Goal: Task Accomplishment & Management: Use online tool/utility

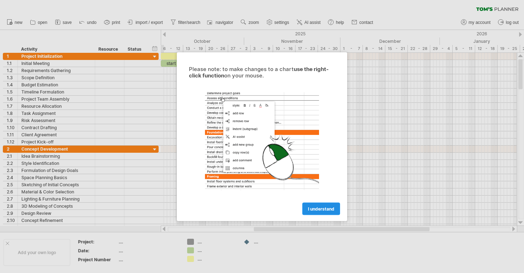
click at [321, 207] on span "I understand" at bounding box center [321, 208] width 26 height 5
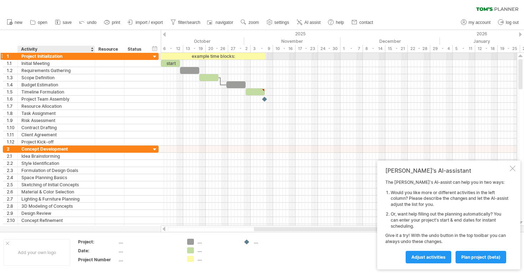
click at [66, 58] on div "Project Initialization" at bounding box center [56, 56] width 70 height 7
click at [67, 57] on input "**********" at bounding box center [56, 56] width 70 height 7
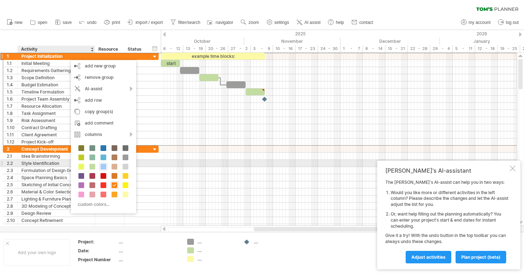
click at [104, 167] on span at bounding box center [104, 167] width 6 height 6
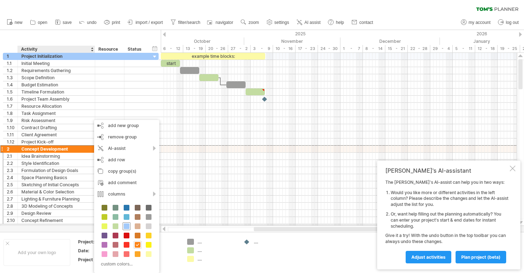
click at [127, 224] on span at bounding box center [127, 226] width 6 height 6
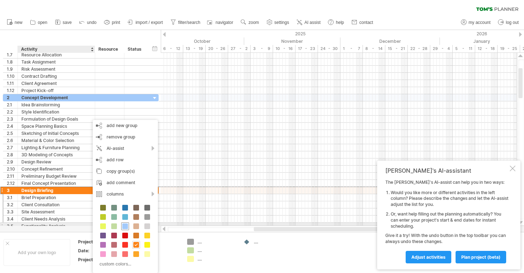
click at [126, 225] on span at bounding box center [125, 226] width 6 height 6
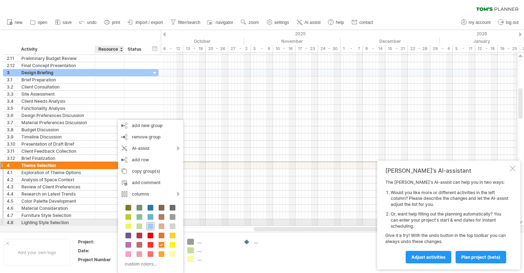
click at [150, 224] on span at bounding box center [151, 226] width 6 height 6
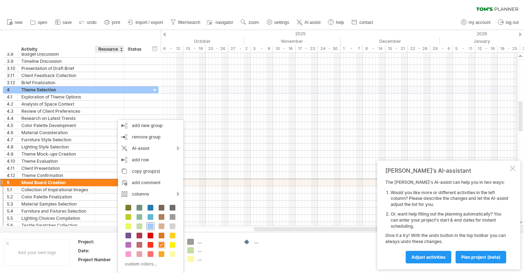
click at [151, 226] on span at bounding box center [151, 226] width 6 height 6
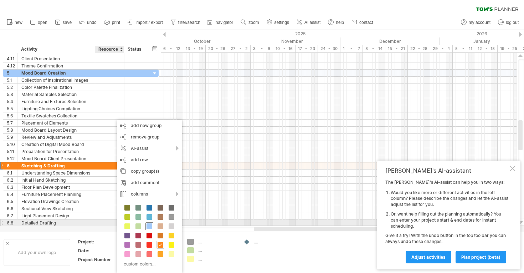
click at [150, 225] on span at bounding box center [150, 226] width 6 height 6
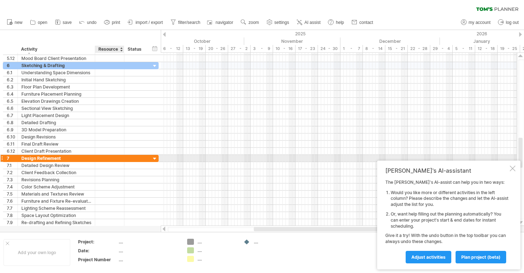
click at [104, 157] on div at bounding box center [110, 158] width 22 height 7
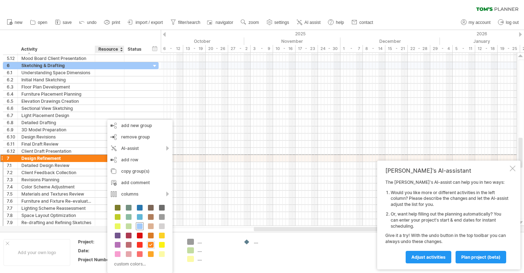
click at [140, 226] on span at bounding box center [140, 226] width 6 height 6
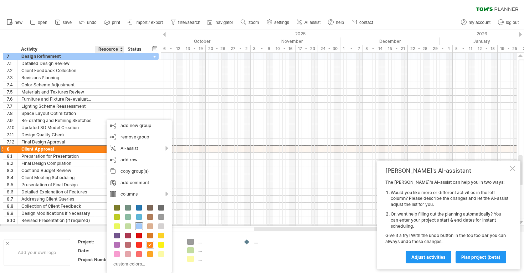
click at [140, 225] on span at bounding box center [139, 226] width 6 height 6
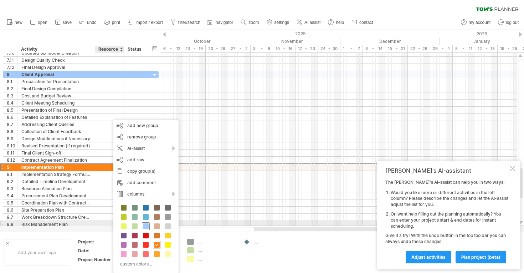
click at [145, 225] on span at bounding box center [146, 226] width 6 height 6
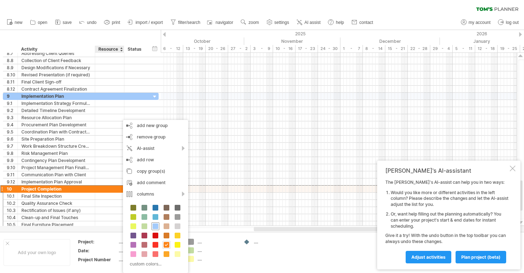
click at [158, 227] on span at bounding box center [156, 226] width 6 height 6
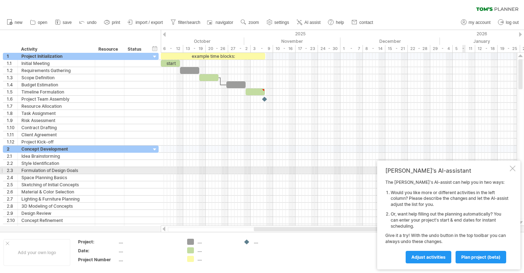
click at [512, 170] on div at bounding box center [513, 168] width 6 height 6
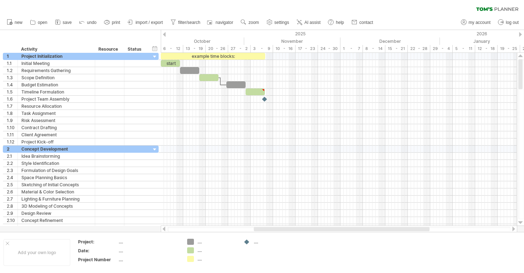
click at [165, 32] on div at bounding box center [164, 34] width 3 height 5
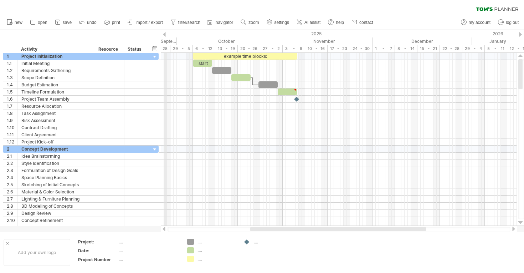
click at [165, 31] on div "2025" at bounding box center [70, 33] width 806 height 7
click at [166, 34] on div "2025" at bounding box center [70, 33] width 806 height 7
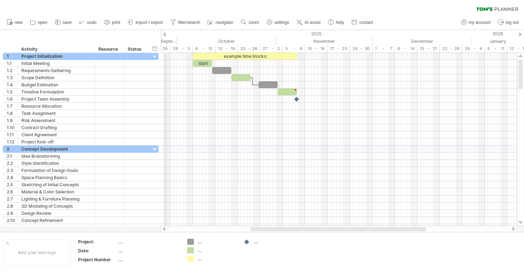
click at [166, 34] on div "2025" at bounding box center [70, 33] width 806 height 7
click at [164, 33] on div at bounding box center [164, 34] width 3 height 5
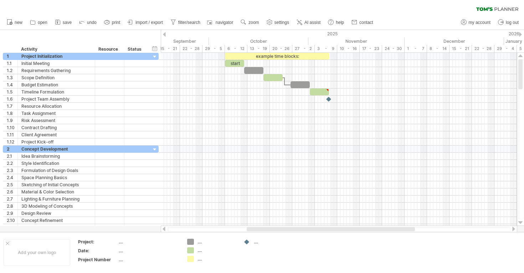
click at [164, 33] on div at bounding box center [164, 34] width 3 height 5
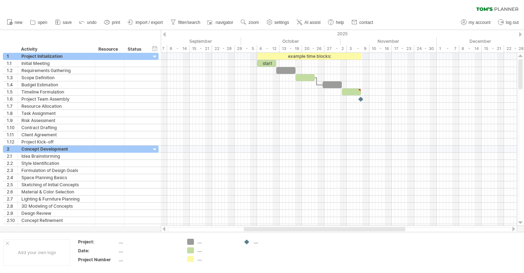
click at [164, 33] on div at bounding box center [164, 34] width 3 height 5
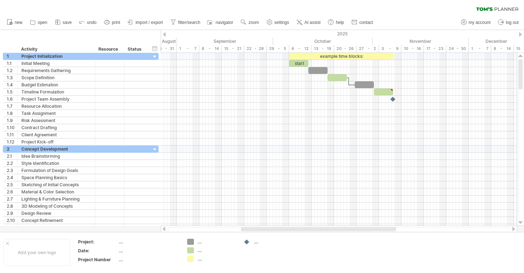
click at [164, 33] on div at bounding box center [164, 34] width 3 height 5
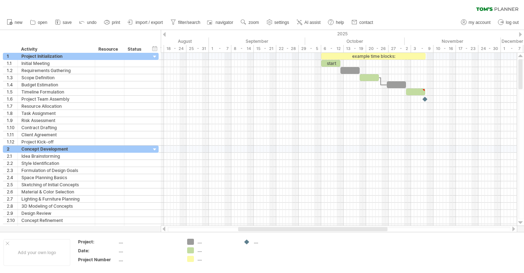
click at [164, 33] on div at bounding box center [164, 34] width 3 height 5
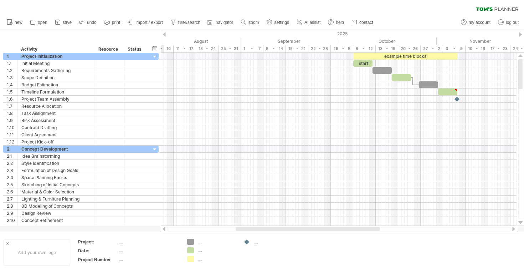
click at [164, 33] on div at bounding box center [164, 34] width 3 height 5
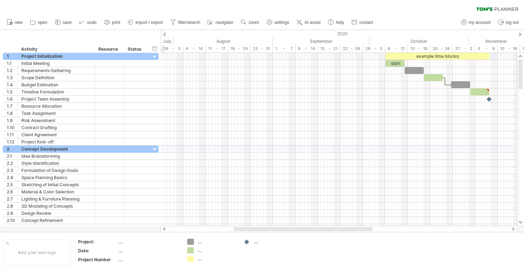
click at [164, 33] on div at bounding box center [164, 34] width 3 height 5
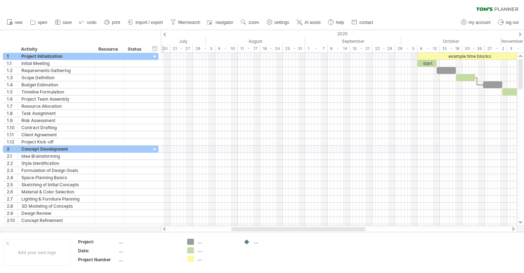
click at [164, 33] on div at bounding box center [164, 34] width 3 height 5
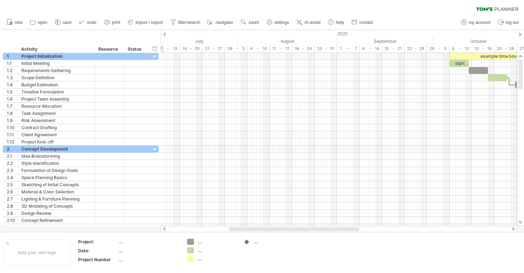
click at [164, 33] on div at bounding box center [164, 34] width 3 height 5
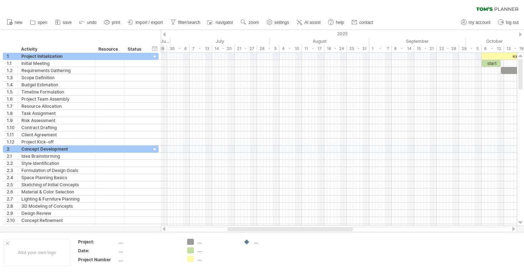
click at [164, 33] on div at bounding box center [164, 34] width 3 height 5
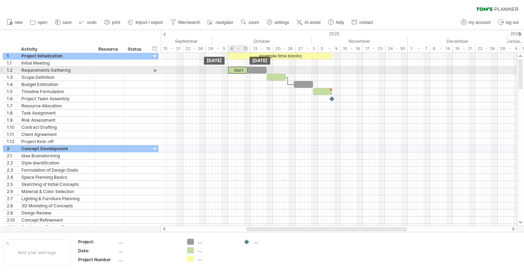
drag, startPoint x: 237, startPoint y: 61, endPoint x: 238, endPoint y: 67, distance: 5.4
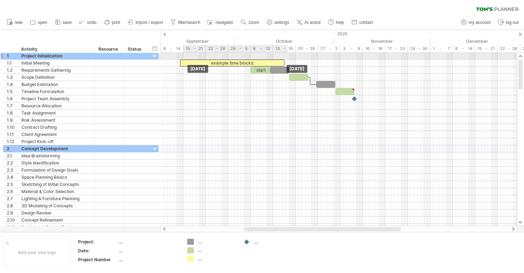
drag, startPoint x: 330, startPoint y: 55, endPoint x: 236, endPoint y: 63, distance: 94.5
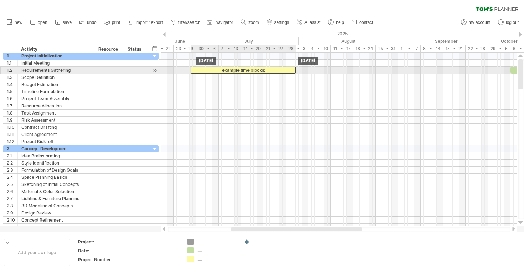
drag, startPoint x: 484, startPoint y: 61, endPoint x: 259, endPoint y: 68, distance: 224.7
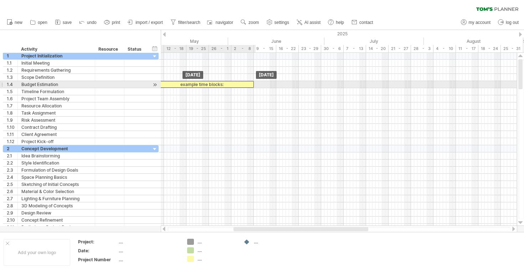
drag, startPoint x: 346, startPoint y: 69, endPoint x: 179, endPoint y: 87, distance: 167.4
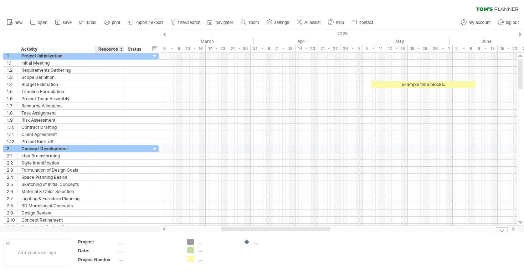
click at [119, 243] on div "...." at bounding box center [149, 242] width 60 height 6
type input "**********"
click at [128, 247] on div "...." at bounding box center [149, 250] width 60 height 6
click at [123, 254] on input "text" at bounding box center [147, 257] width 57 height 6
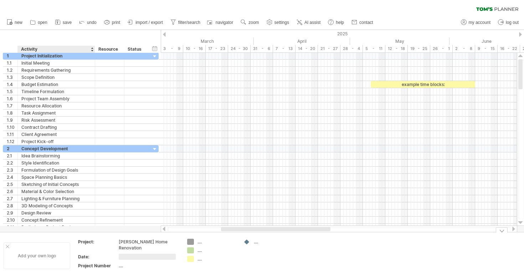
click at [49, 249] on div "Add your own logo" at bounding box center [37, 255] width 67 height 27
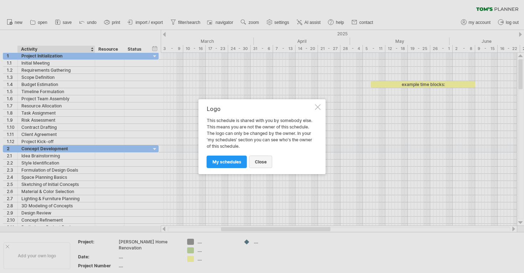
click at [260, 164] on link "close" at bounding box center [260, 161] width 23 height 12
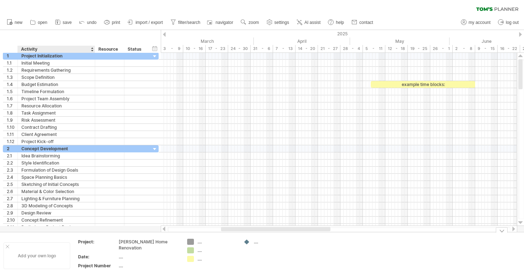
click at [48, 250] on div "Add your own logo" at bounding box center [37, 255] width 67 height 27
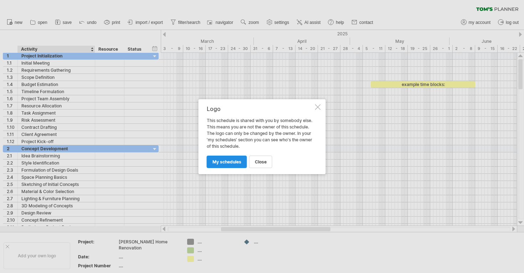
click at [229, 161] on span "my schedules" at bounding box center [227, 161] width 29 height 5
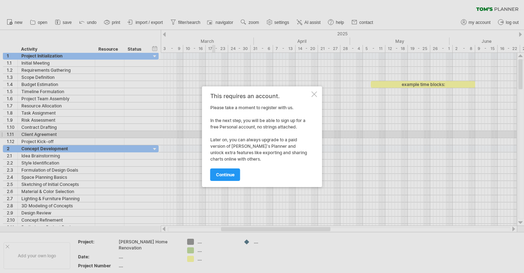
click at [313, 93] on div at bounding box center [315, 94] width 6 height 6
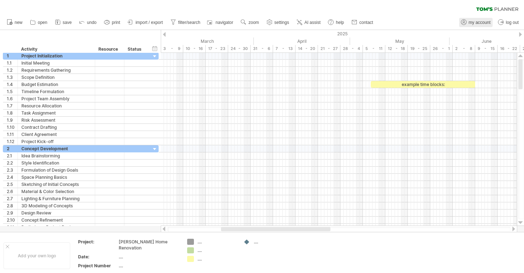
click at [479, 22] on span "my account" at bounding box center [480, 22] width 22 height 5
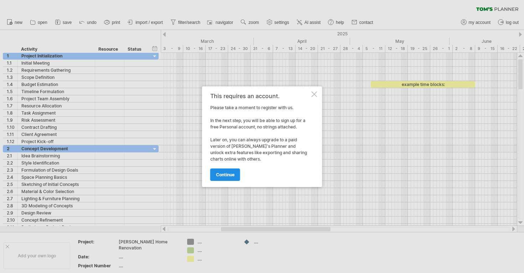
click at [231, 176] on span "continue" at bounding box center [225, 174] width 19 height 5
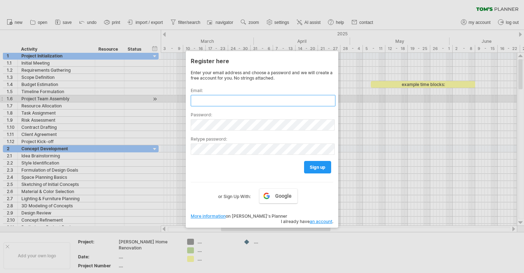
click at [242, 100] on input "text" at bounding box center [263, 100] width 145 height 11
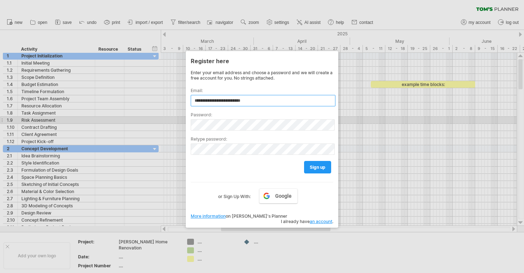
type input "**********"
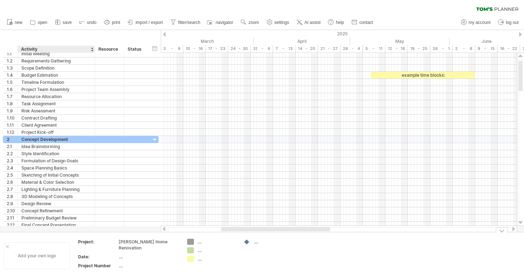
click at [47, 252] on div "Add your own logo" at bounding box center [37, 255] width 67 height 27
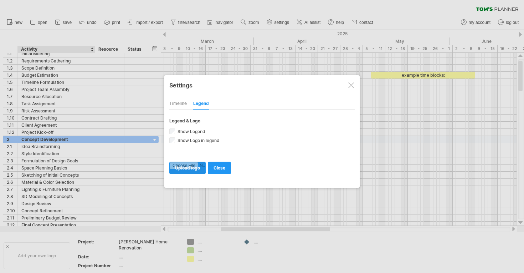
click at [190, 168] on input "file" at bounding box center [188, 168] width 36 height 12
type input "**********"
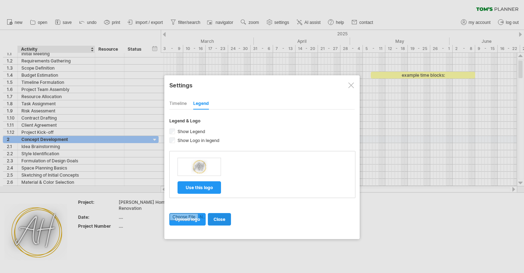
click at [220, 220] on span "close" at bounding box center [220, 218] width 12 height 5
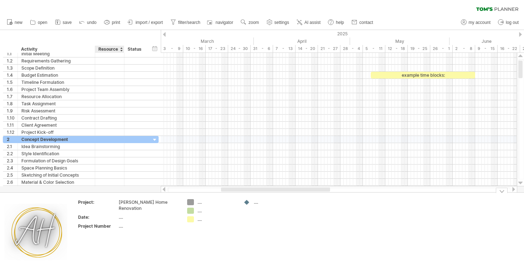
click at [122, 214] on div "...." at bounding box center [149, 217] width 60 height 6
click at [123, 223] on div "...." at bounding box center [149, 226] width 60 height 6
type input "**"
click at [190, 222] on td ".... .... ...." at bounding box center [212, 232] width 56 height 67
click at [126, 223] on div "01" at bounding box center [149, 226] width 60 height 6
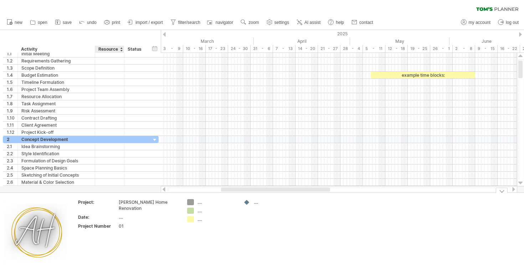
click at [122, 214] on div "...." at bounding box center [149, 217] width 60 height 6
click at [138, 252] on td "Project: [PERSON_NAME] Home Renovation Date: Project Number 01" at bounding box center [129, 232] width 110 height 67
click at [199, 203] on div "...." at bounding box center [217, 202] width 39 height 6
click at [191, 201] on div "Trying to reach [DOMAIN_NAME] Connected again... processing file clear filter" at bounding box center [262, 136] width 524 height 273
click at [200, 213] on div "...." at bounding box center [217, 211] width 39 height 6
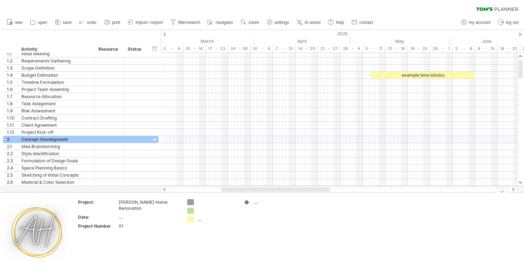
click at [245, 230] on td "...." at bounding box center [268, 232] width 56 height 67
click at [88, 22] on span "undo" at bounding box center [92, 22] width 10 height 5
click at [87, 20] on link "undo" at bounding box center [87, 22] width 21 height 9
click at [122, 223] on div "...." at bounding box center [149, 226] width 60 height 6
type input "**"
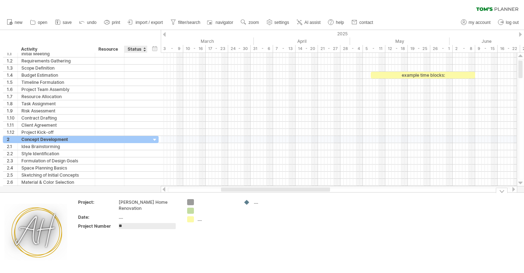
click at [155, 257] on td "Project: [PERSON_NAME] Home Renovation Date: .... Project Number **" at bounding box center [129, 232] width 110 height 67
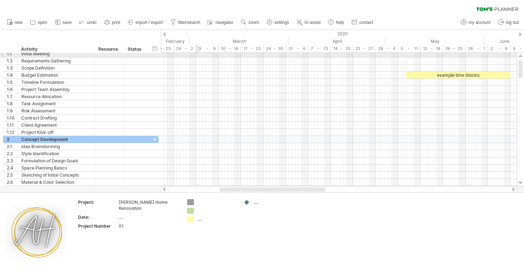
click at [197, 55] on div at bounding box center [339, 53] width 356 height 7
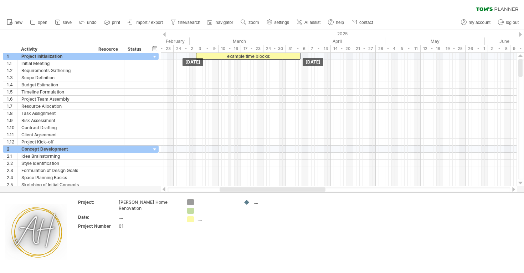
drag, startPoint x: 440, startPoint y: 74, endPoint x: 230, endPoint y: 51, distance: 211.3
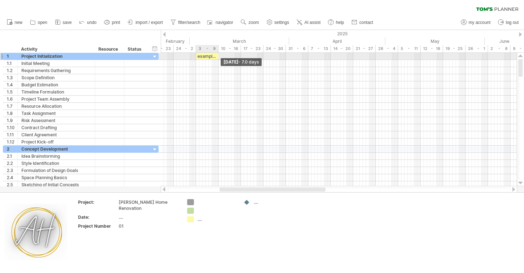
drag, startPoint x: 301, startPoint y: 55, endPoint x: 219, endPoint y: 59, distance: 81.8
click at [219, 59] on span at bounding box center [218, 56] width 3 height 7
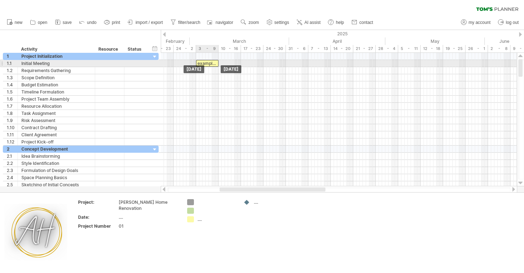
drag, startPoint x: 209, startPoint y: 56, endPoint x: 209, endPoint y: 63, distance: 7.1
click at [59, 61] on div "Initial Meeting" at bounding box center [56, 63] width 70 height 7
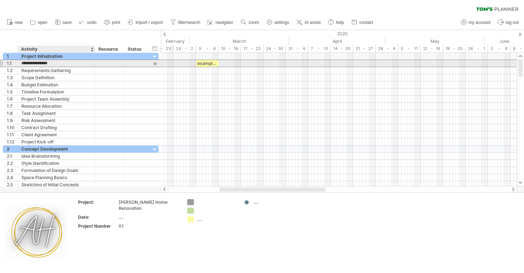
click at [54, 62] on input "**********" at bounding box center [56, 63] width 70 height 7
type input "*"
type input "**********"
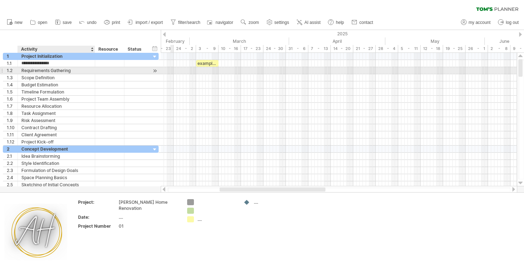
click at [51, 71] on div "Requirements Gathering" at bounding box center [56, 70] width 70 height 7
click at [70, 70] on input "**********" at bounding box center [56, 70] width 70 height 7
type input "*"
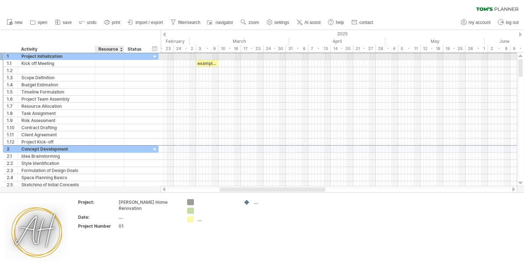
click at [101, 55] on div at bounding box center [110, 56] width 22 height 7
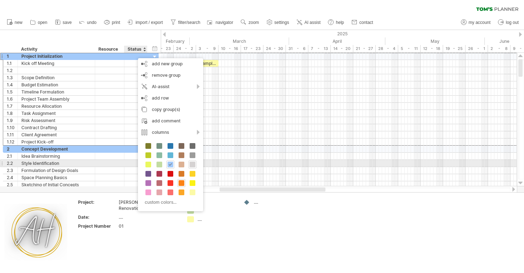
click at [193, 163] on span at bounding box center [193, 165] width 6 height 6
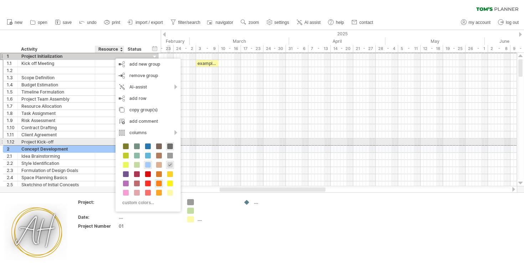
click at [170, 145] on span at bounding box center [170, 146] width 6 height 6
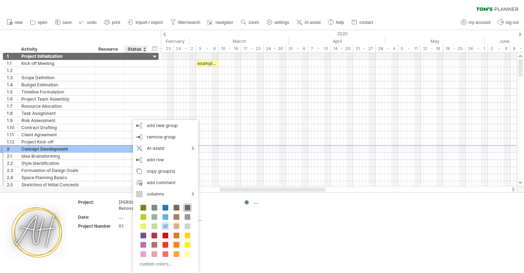
click at [188, 206] on span at bounding box center [188, 208] width 6 height 6
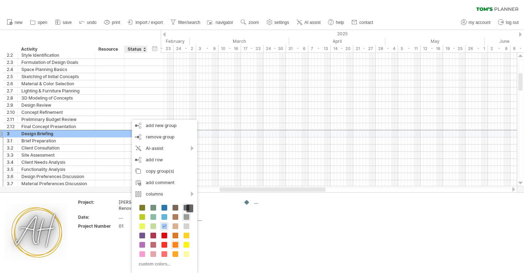
click at [188, 214] on span at bounding box center [187, 217] width 6 height 6
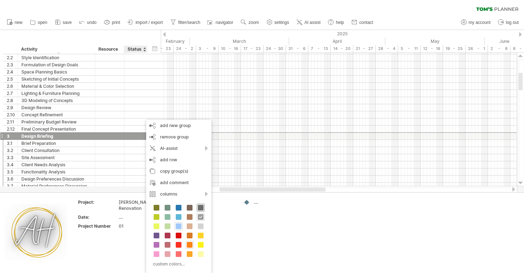
click at [200, 206] on span at bounding box center [201, 208] width 6 height 6
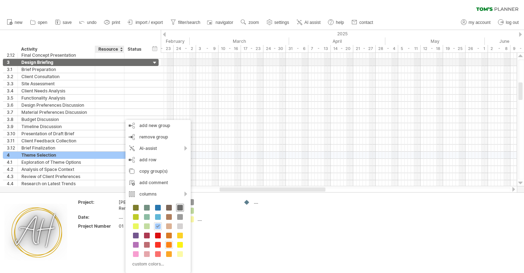
click at [180, 205] on span at bounding box center [180, 208] width 6 height 6
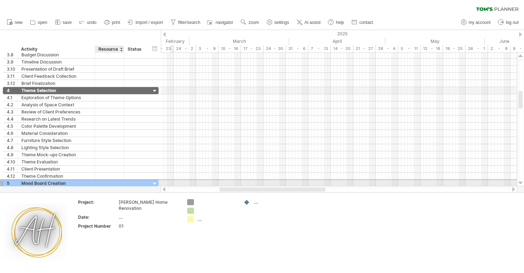
click at [127, 181] on div at bounding box center [135, 183] width 23 height 7
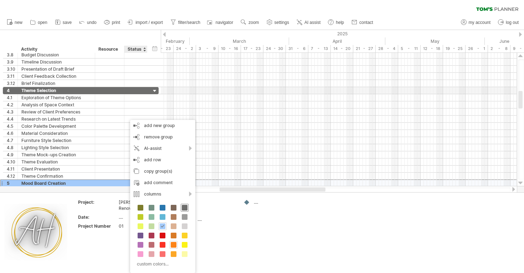
click at [183, 209] on span at bounding box center [185, 208] width 6 height 6
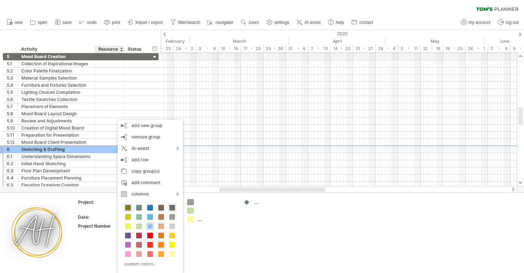
click at [128, 205] on span at bounding box center [128, 208] width 6 height 6
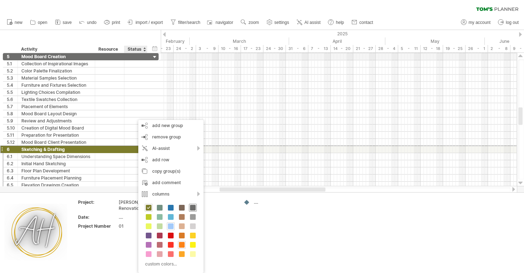
click at [192, 208] on span at bounding box center [193, 208] width 6 height 6
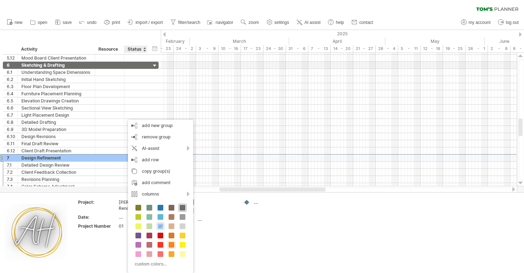
click at [183, 204] on div at bounding box center [183, 208] width 8 height 8
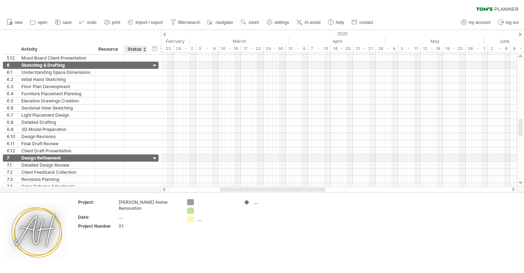
click at [183, 204] on td "Project: [PERSON_NAME] Home Renovation Date: .... Project Number 01" at bounding box center [129, 232] width 110 height 67
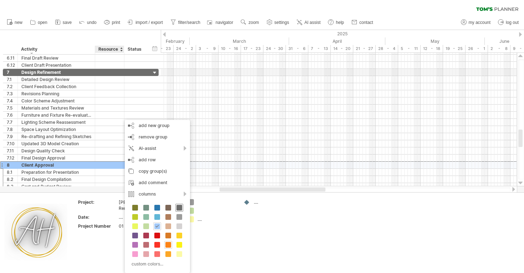
click at [178, 206] on span at bounding box center [180, 208] width 6 height 6
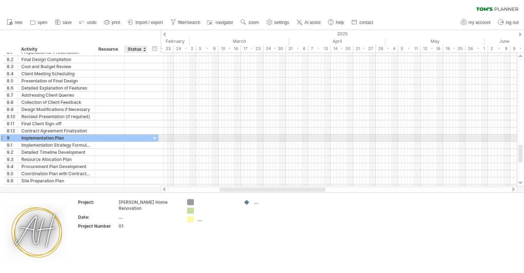
click at [132, 137] on div at bounding box center [136, 137] width 16 height 7
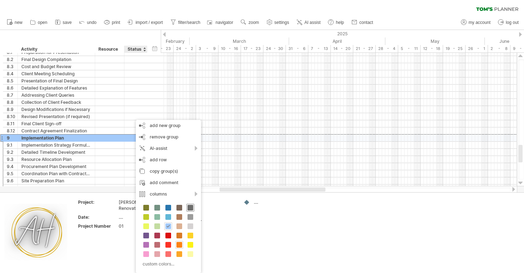
click at [189, 206] on span at bounding box center [191, 208] width 6 height 6
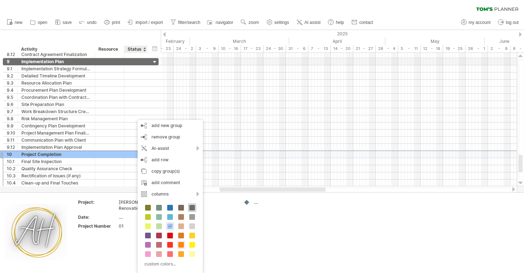
click at [193, 206] on span at bounding box center [192, 208] width 6 height 6
